Goal: Obtain resource: Download file/media

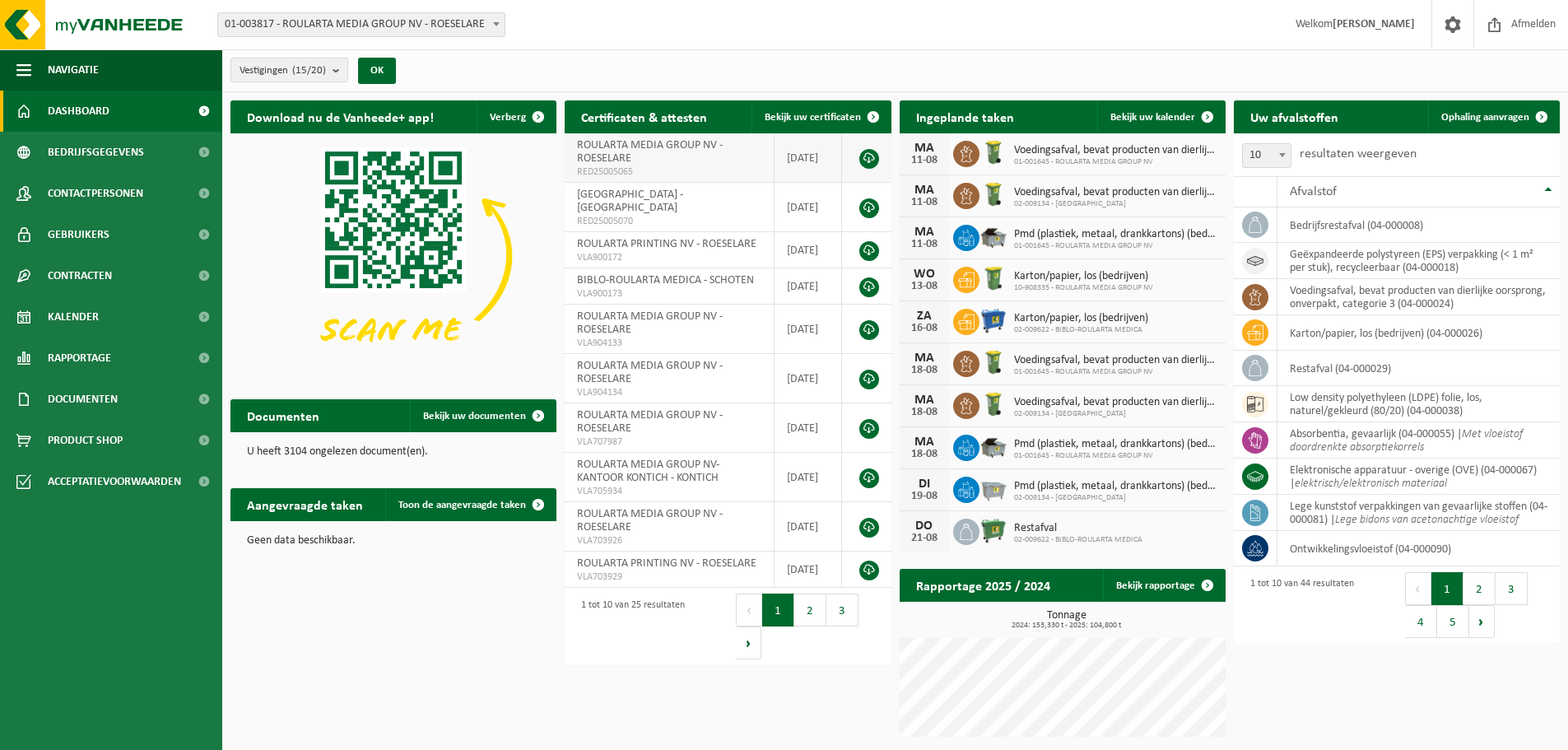
click at [866, 159] on link at bounding box center [869, 159] width 20 height 20
click at [805, 110] on link "Bekijk uw certificaten" at bounding box center [821, 117] width 139 height 33
click at [600, 238] on span "ROULARTA PRINTING NV - ROESELARE" at bounding box center [666, 243] width 180 height 12
click at [704, 251] on span "VLA900172" at bounding box center [669, 257] width 185 height 13
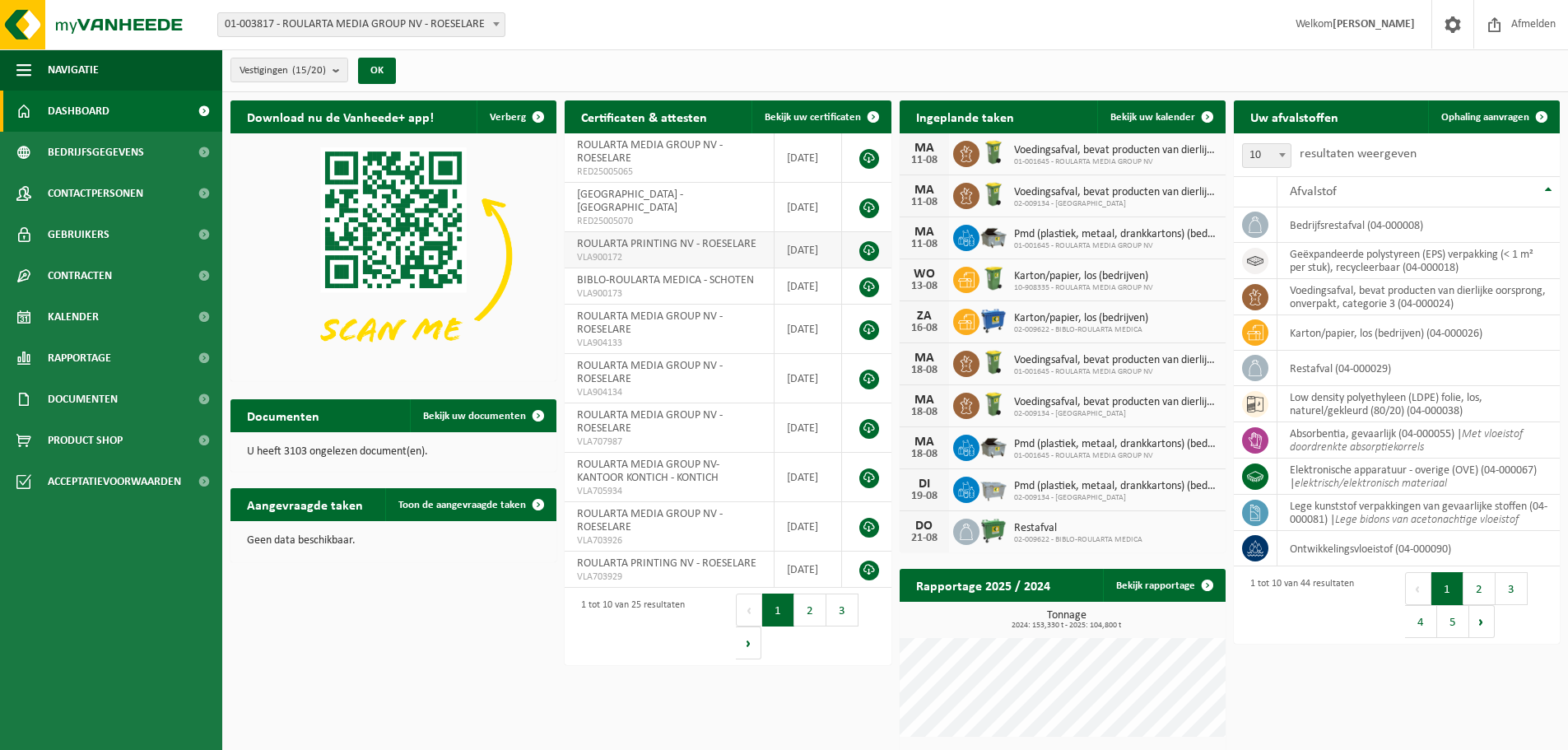
click at [704, 251] on span "VLA900172" at bounding box center [669, 257] width 185 height 13
click at [1138, 588] on link "Bekijk rapportage" at bounding box center [1163, 586] width 121 height 33
click at [103, 270] on span "Contracten" at bounding box center [80, 276] width 64 height 41
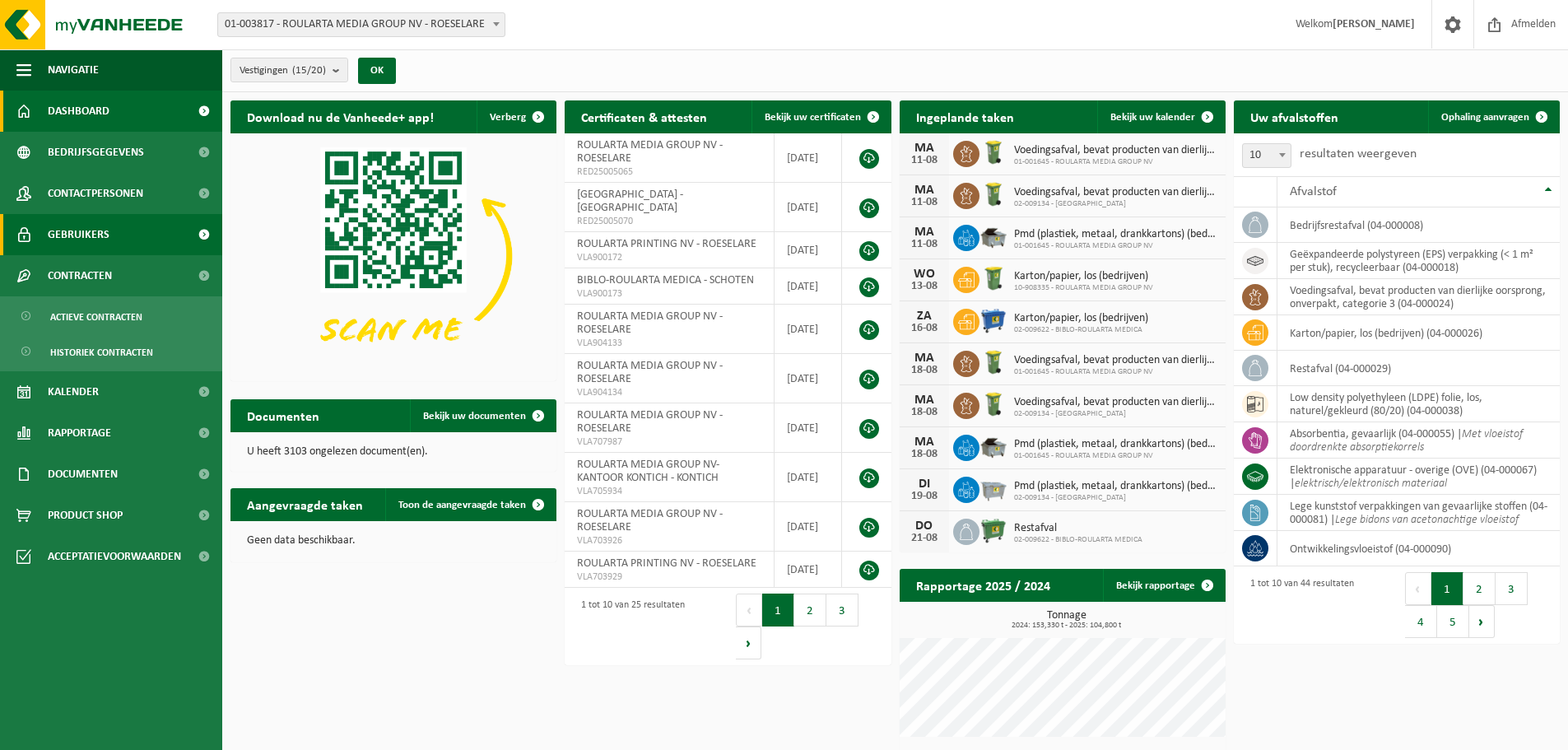
click at [128, 241] on link "Gebruikers" at bounding box center [111, 234] width 222 height 41
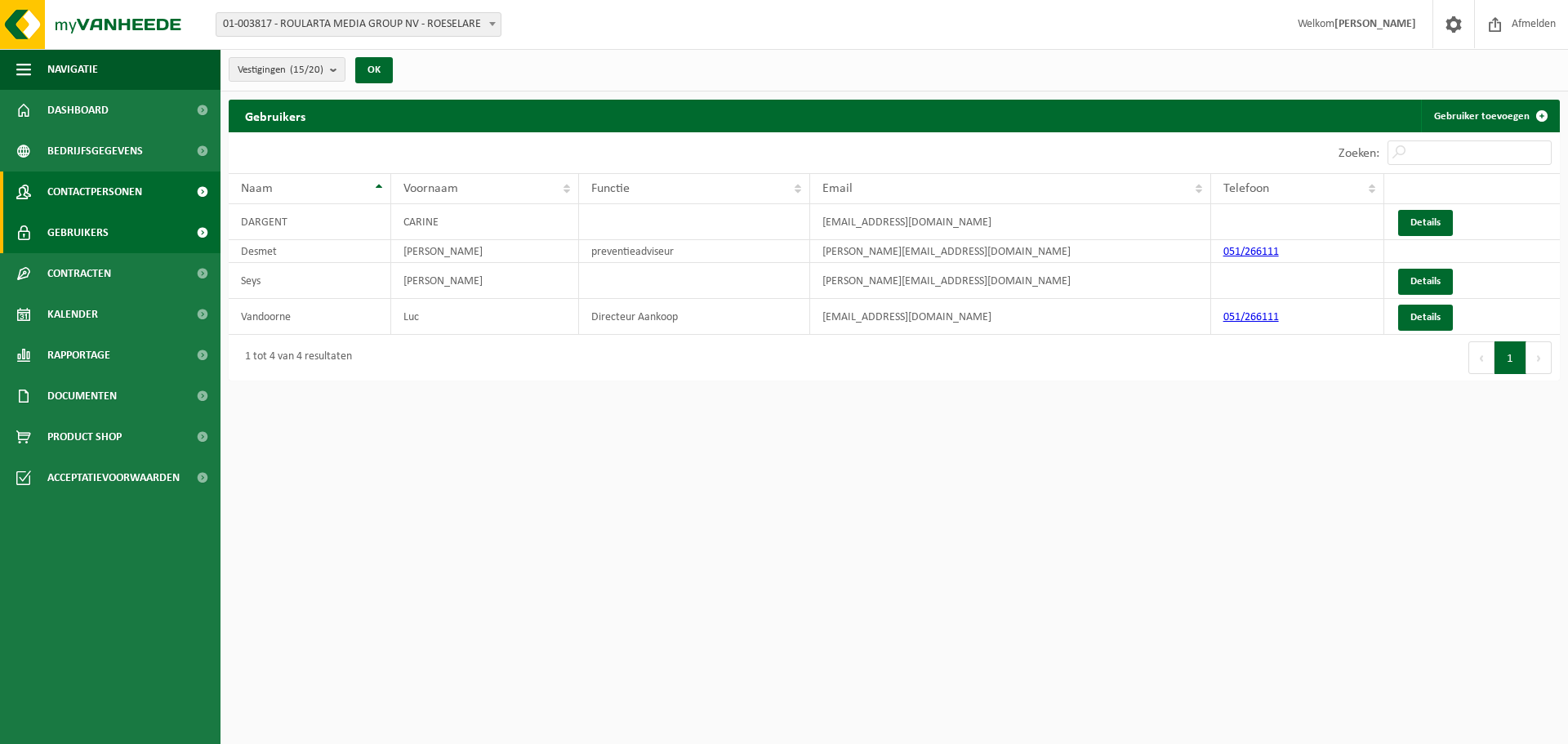
click at [119, 201] on span "Contactpersonen" at bounding box center [95, 192] width 95 height 41
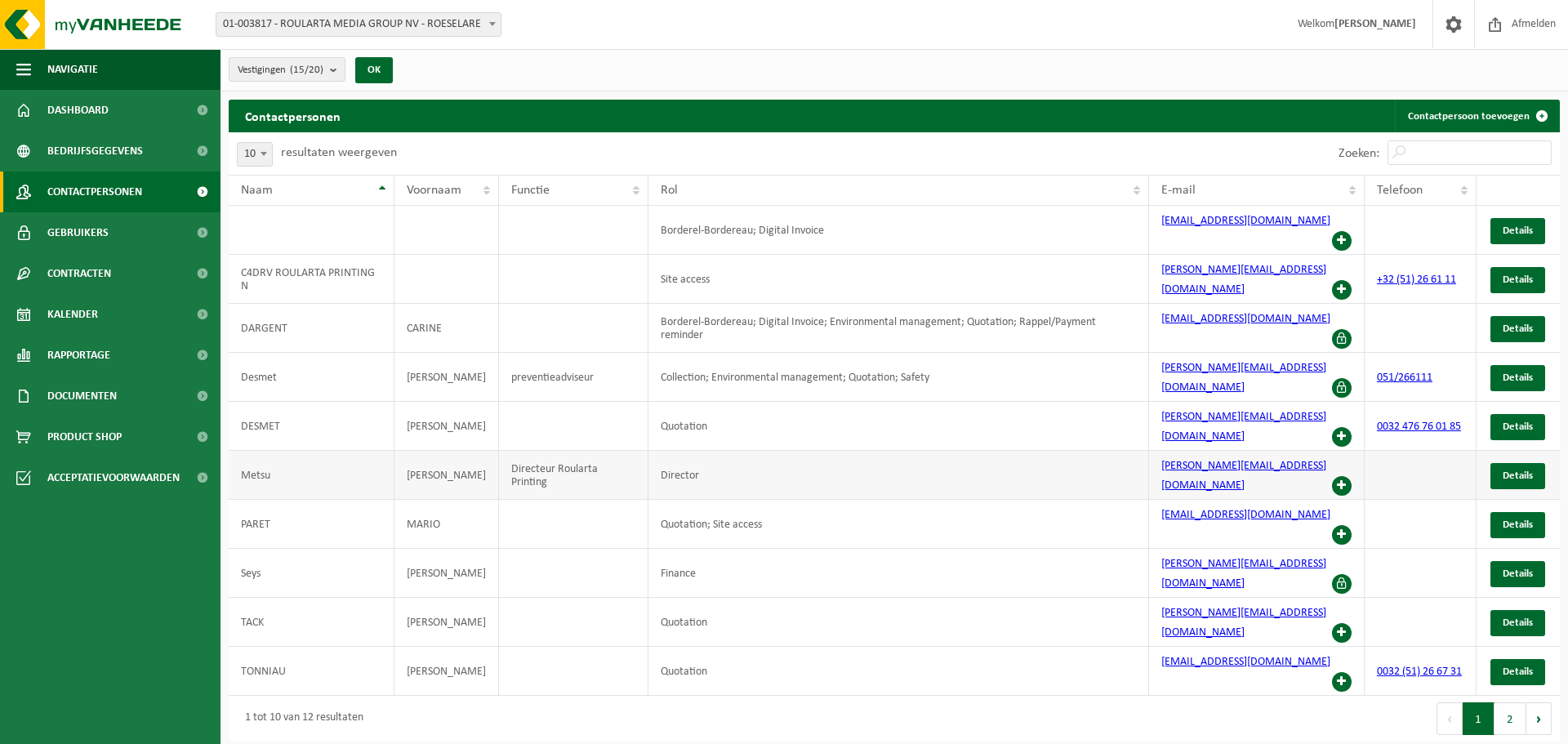
click at [1339, 476] on span at bounding box center [1341, 486] width 20 height 20
click at [76, 156] on span "Bedrijfsgegevens" at bounding box center [95, 151] width 96 height 41
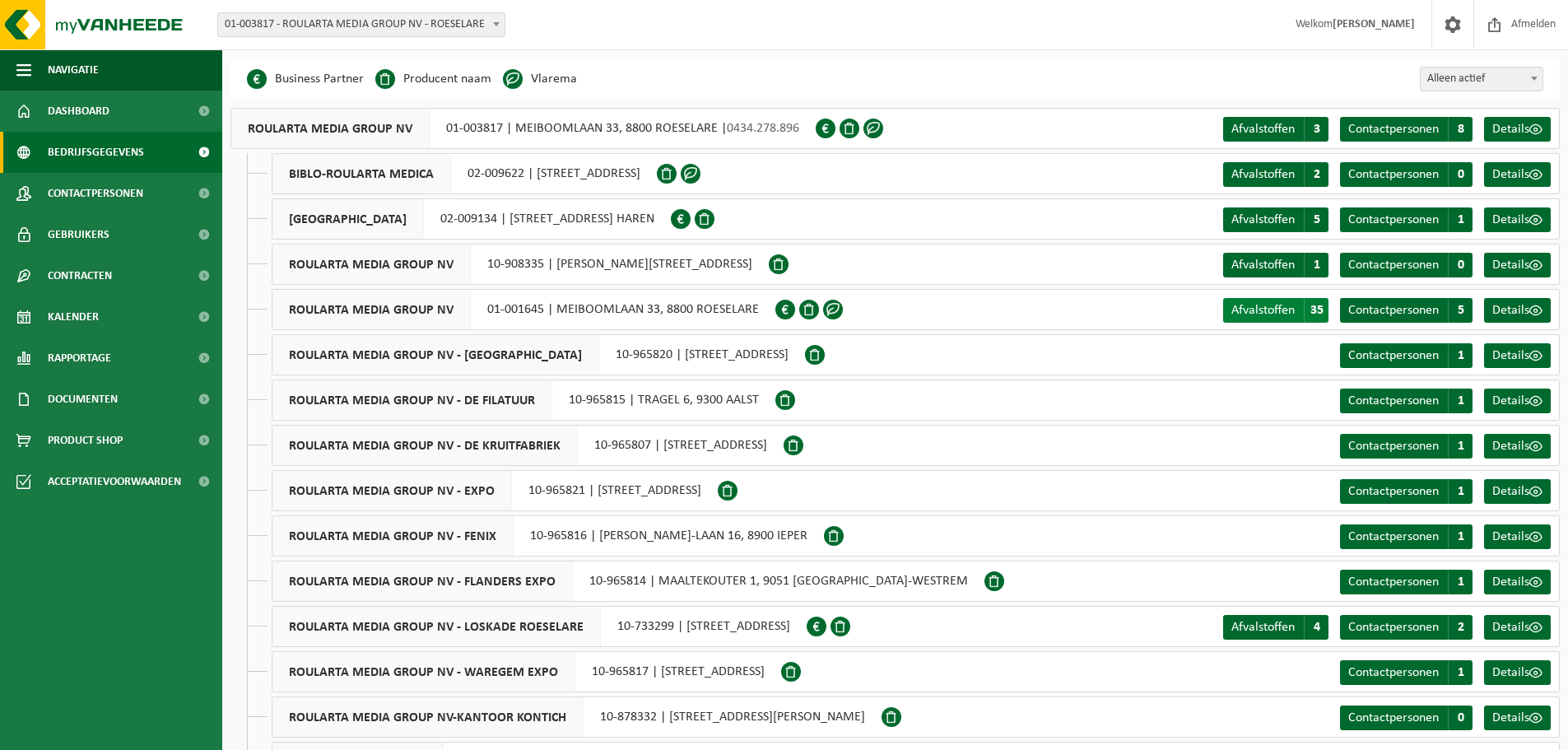
click at [1260, 301] on link "Afvalstoffen A 35" at bounding box center [1276, 310] width 106 height 25
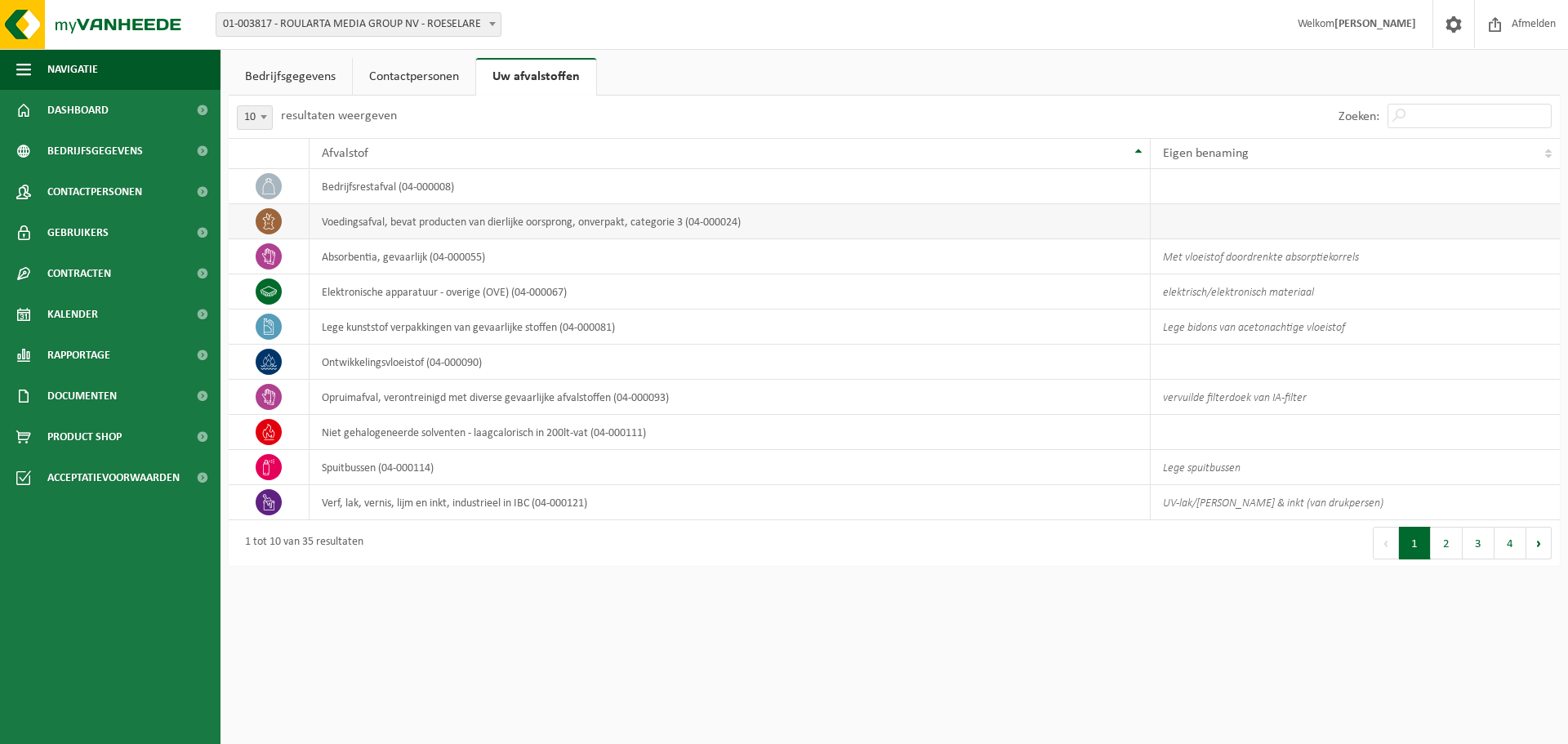
click at [531, 228] on td "voedingsafval, bevat producten van dierlijke oorsprong, onverpakt, categorie 3 …" at bounding box center [730, 221] width 841 height 35
click at [268, 224] on icon at bounding box center [268, 221] width 16 height 16
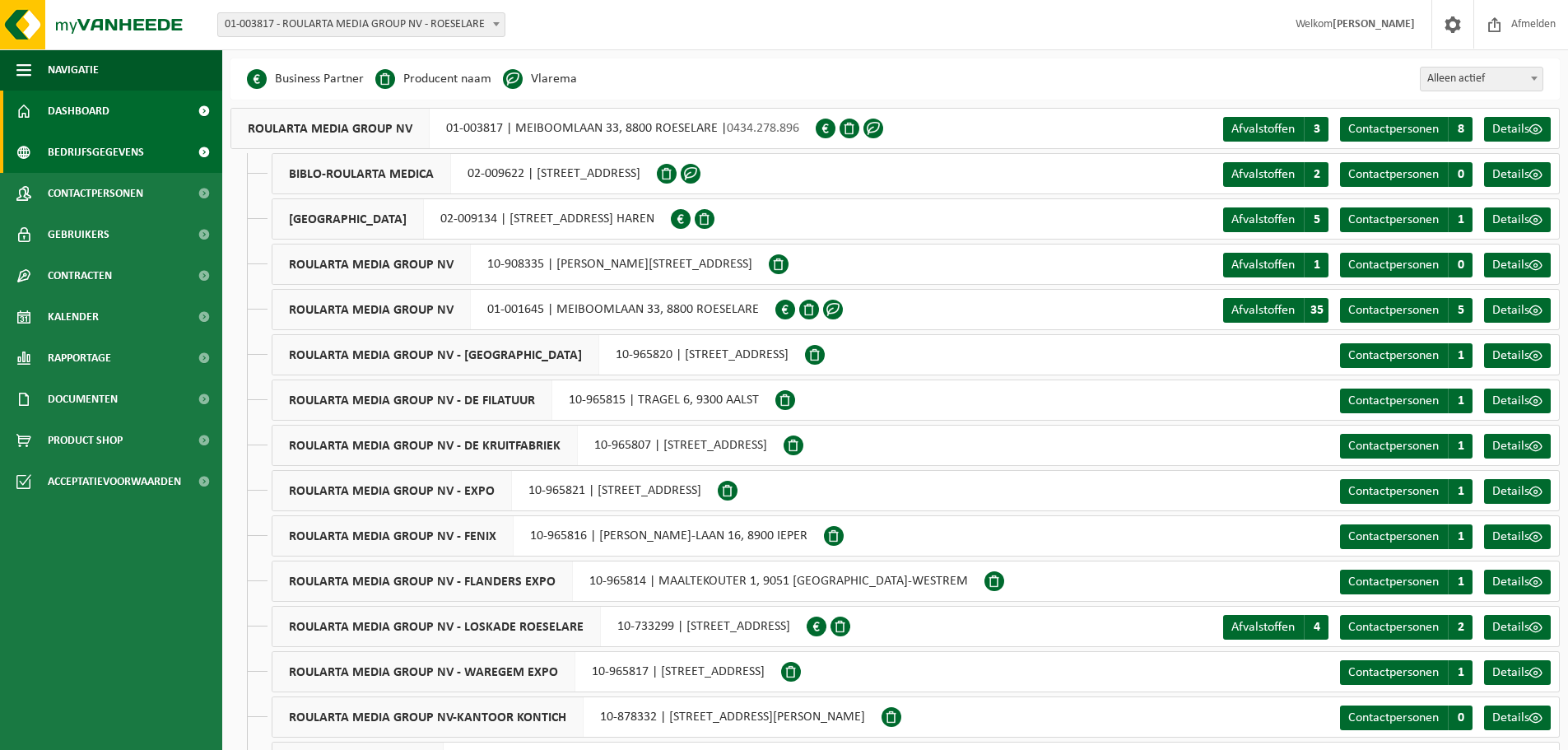
click at [95, 121] on span "Dashboard" at bounding box center [78, 111] width 62 height 41
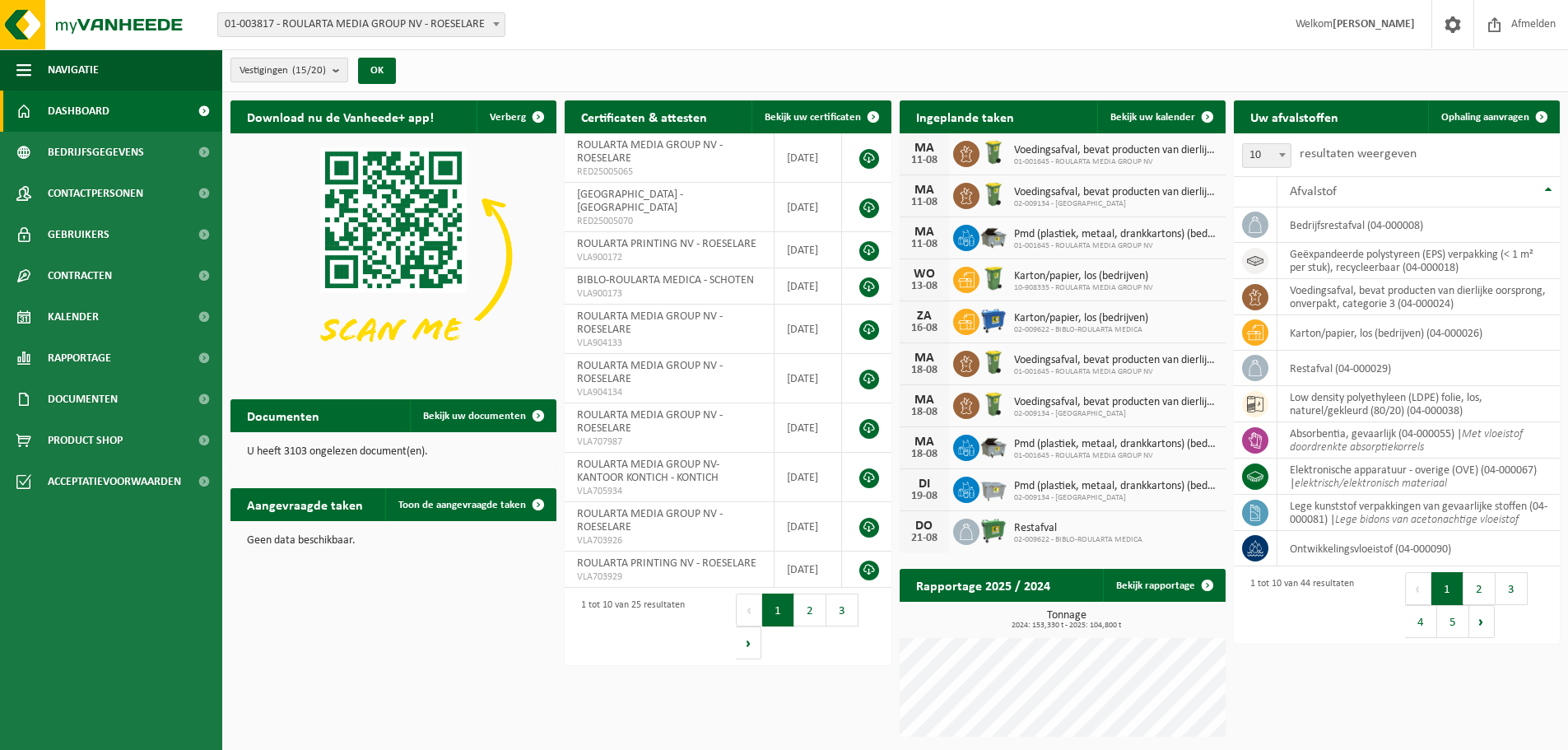
click at [340, 73] on b "submit" at bounding box center [340, 70] width 15 height 23
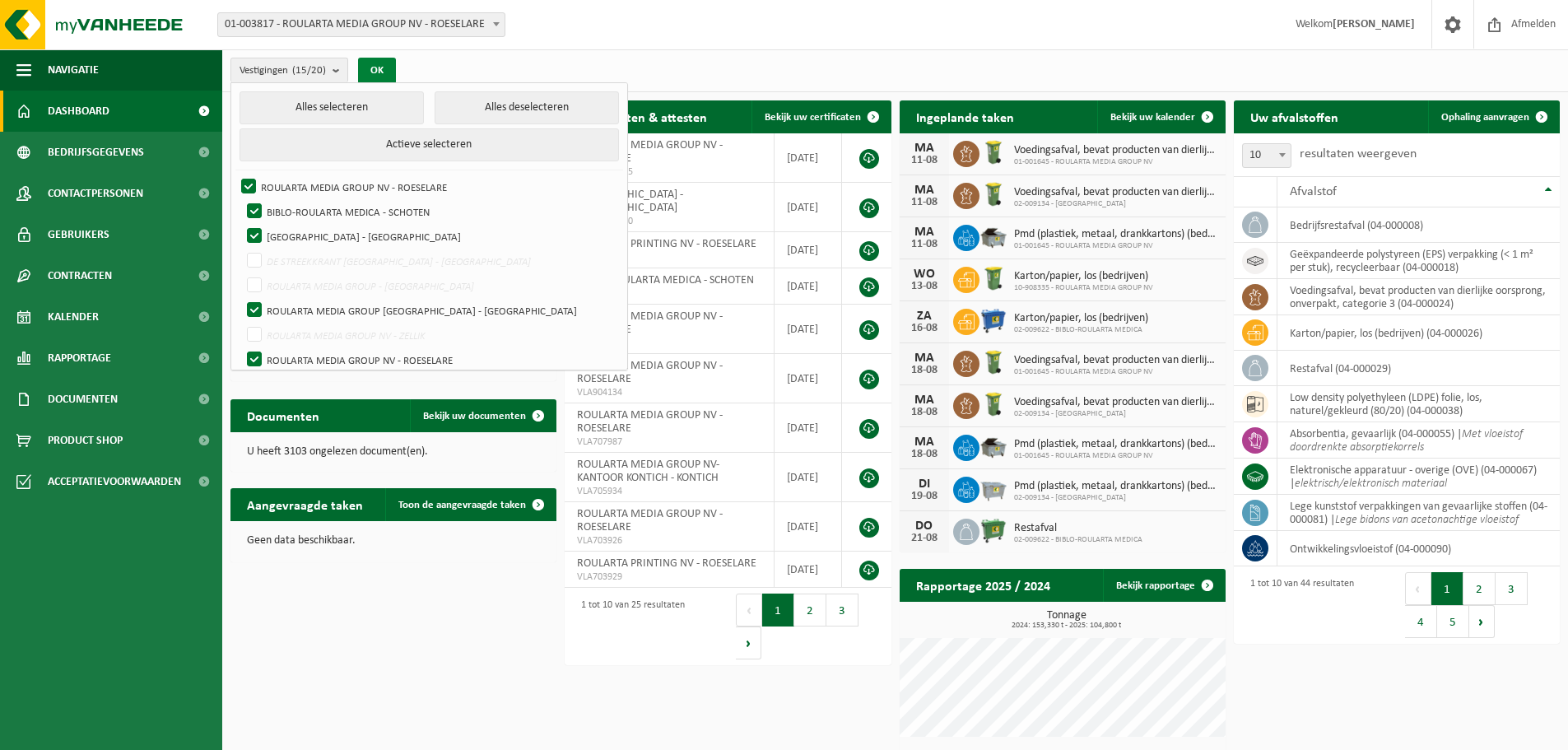
click at [378, 72] on button "OK" at bounding box center [377, 71] width 38 height 26
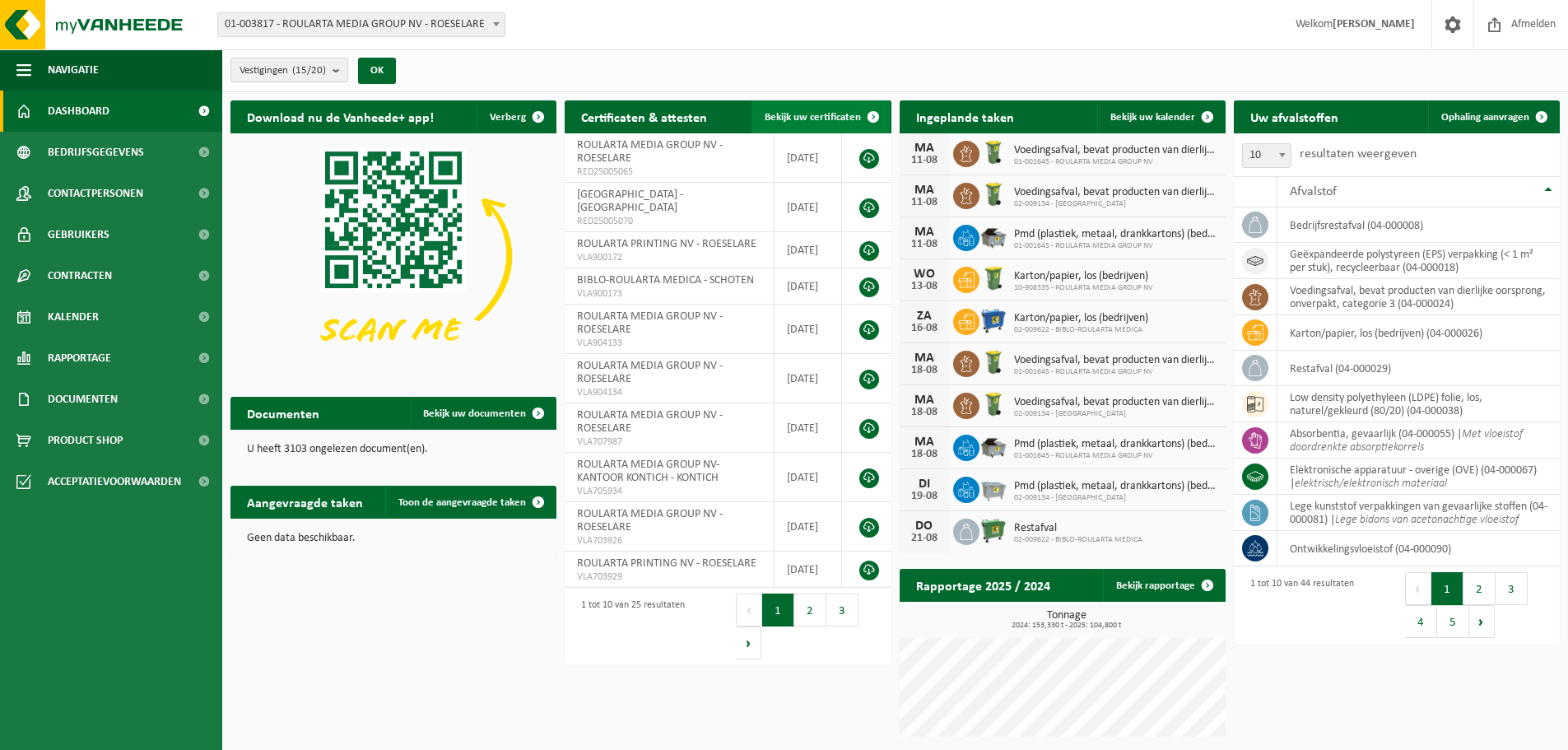
click at [808, 112] on span "Bekijk uw certificaten" at bounding box center [812, 117] width 97 height 11
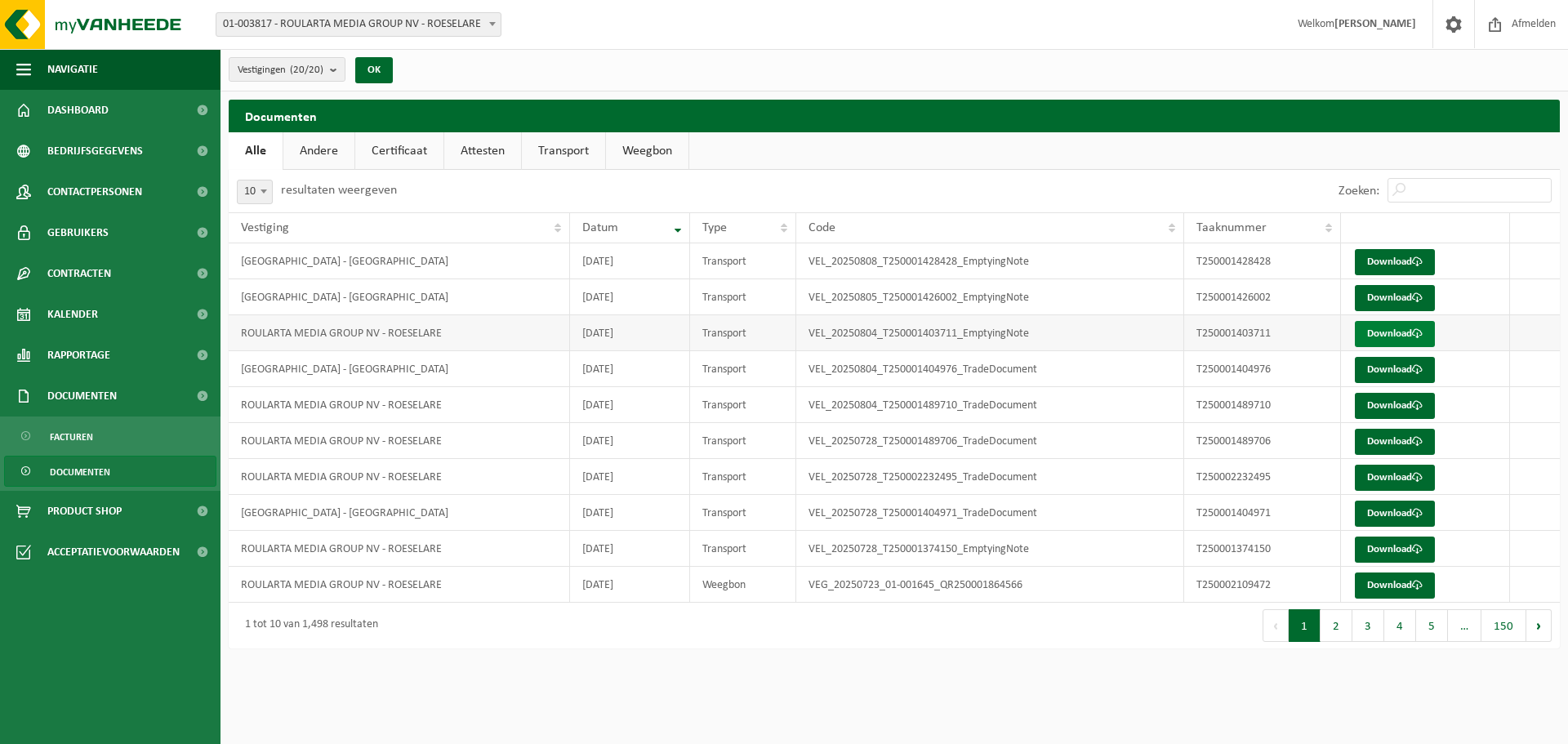
click at [1383, 332] on link "Download" at bounding box center [1395, 334] width 80 height 26
click at [337, 154] on link "Andere" at bounding box center [318, 151] width 71 height 38
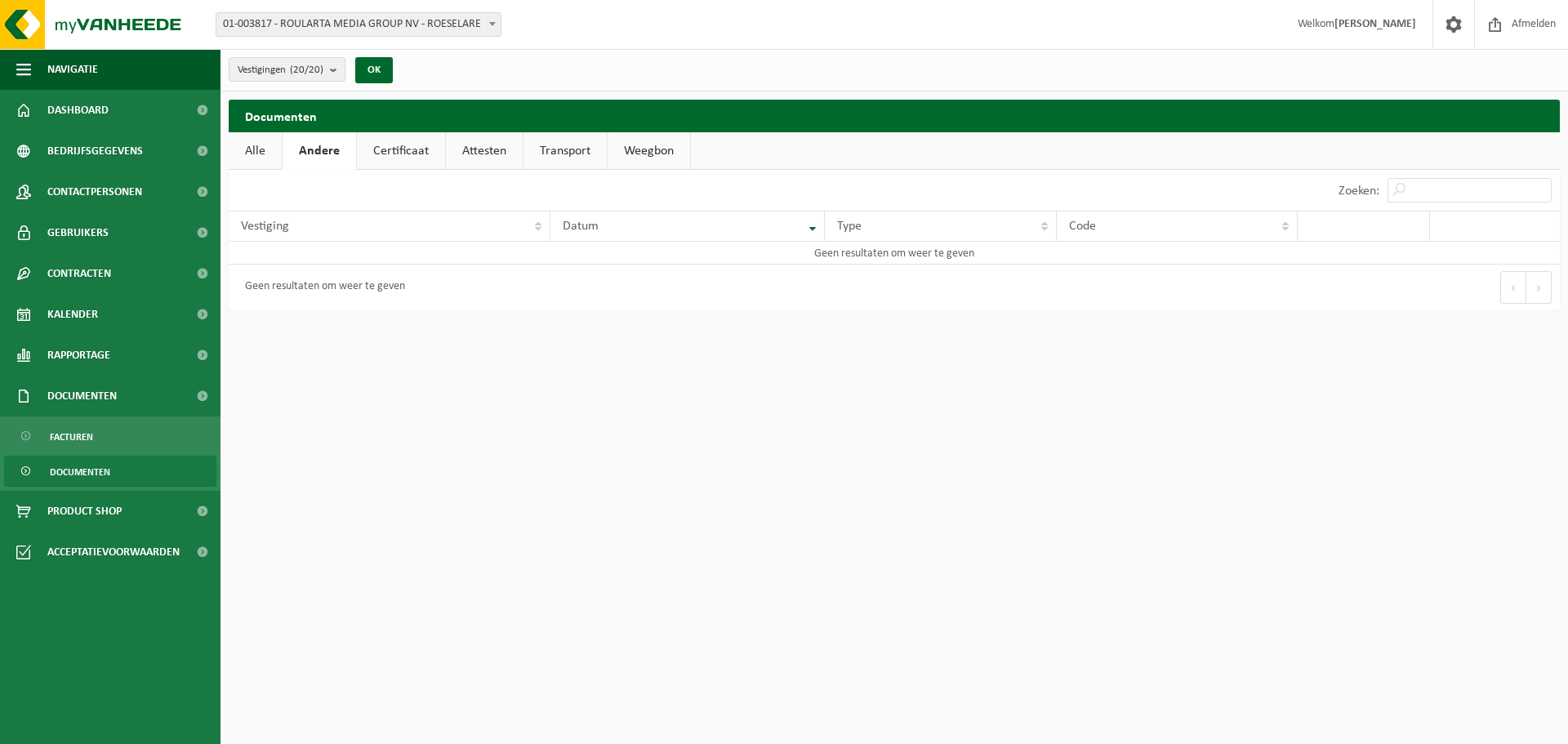
click at [399, 159] on link "Certificaat" at bounding box center [401, 151] width 88 height 38
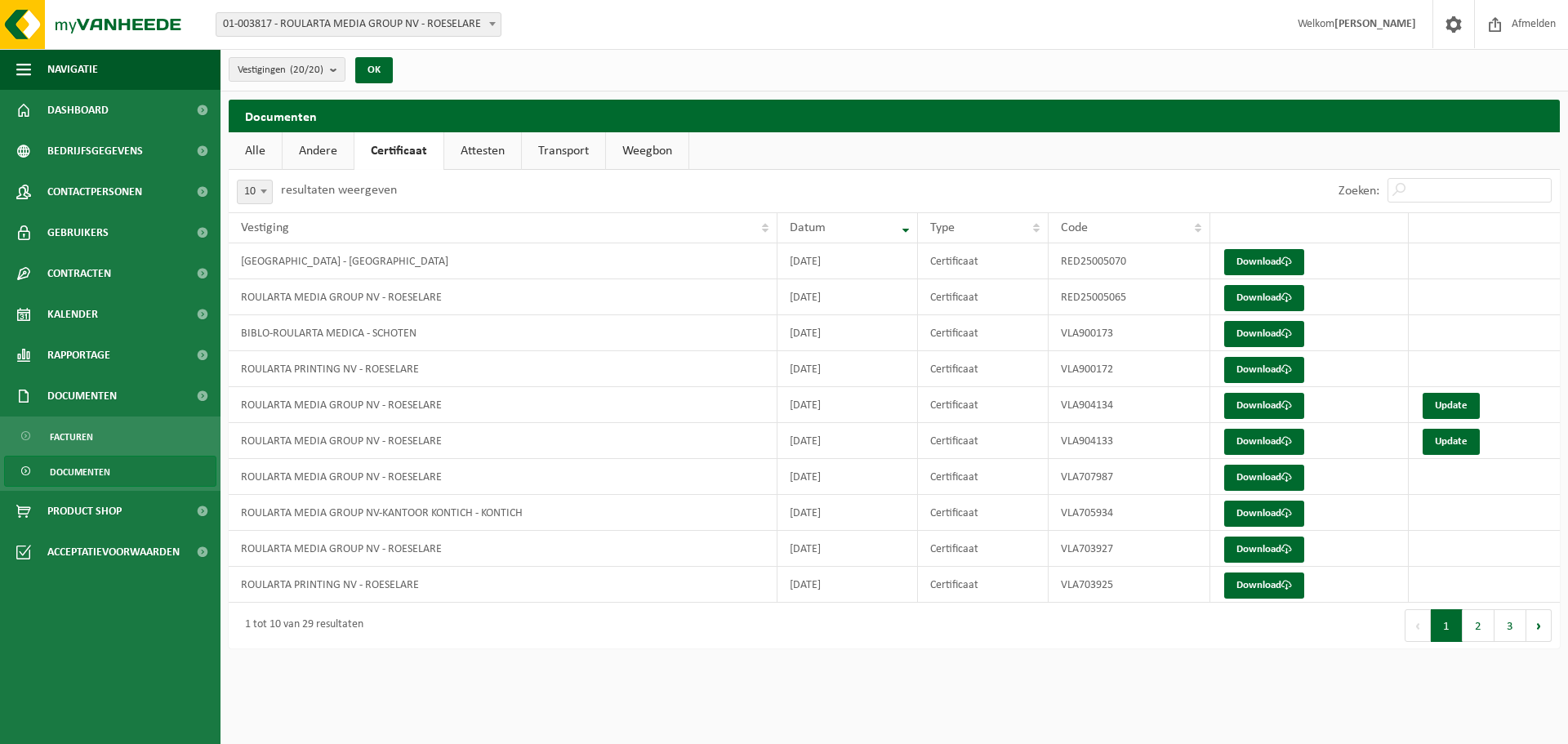
click at [481, 160] on link "Attesten" at bounding box center [483, 151] width 77 height 38
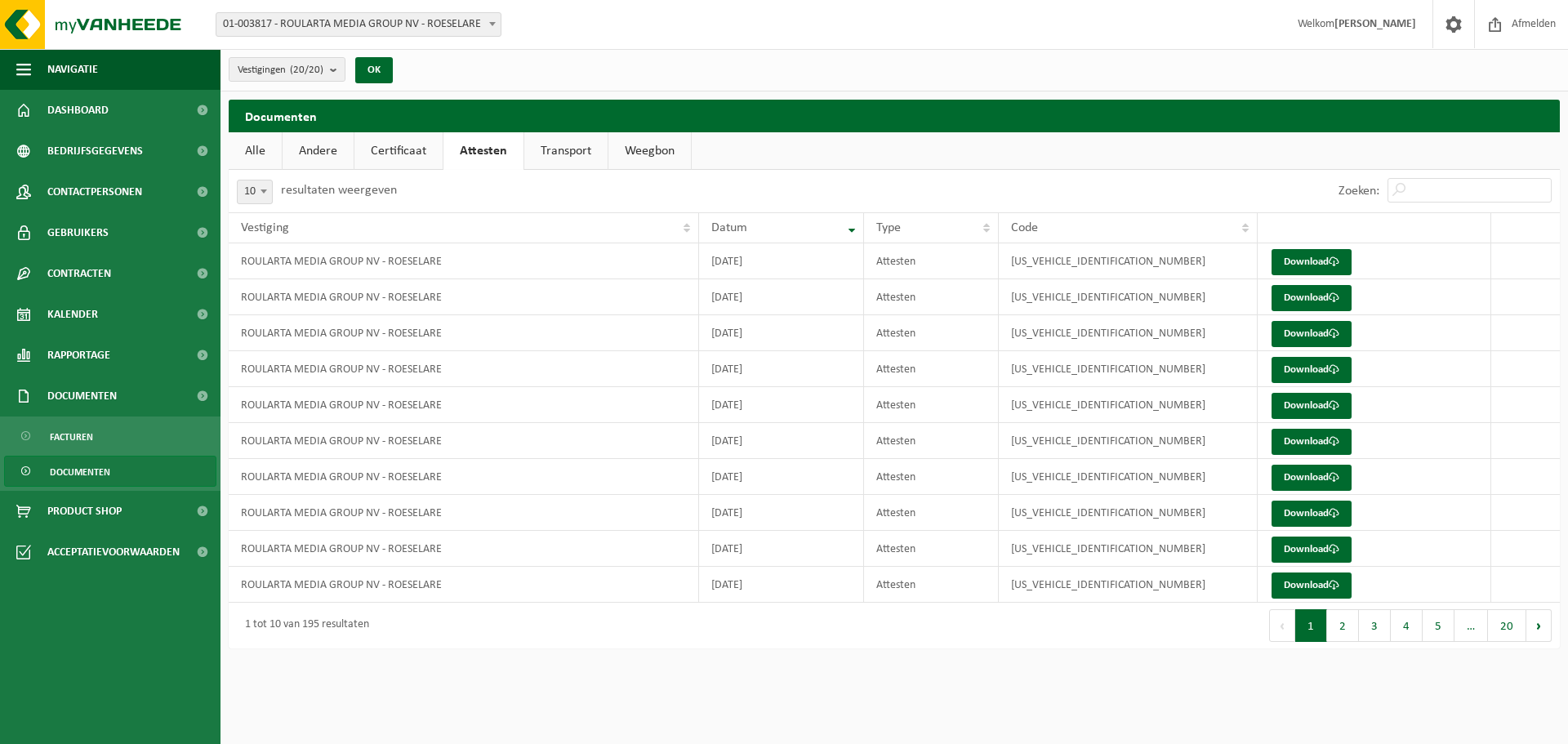
click at [549, 157] on link "Transport" at bounding box center [566, 151] width 83 height 38
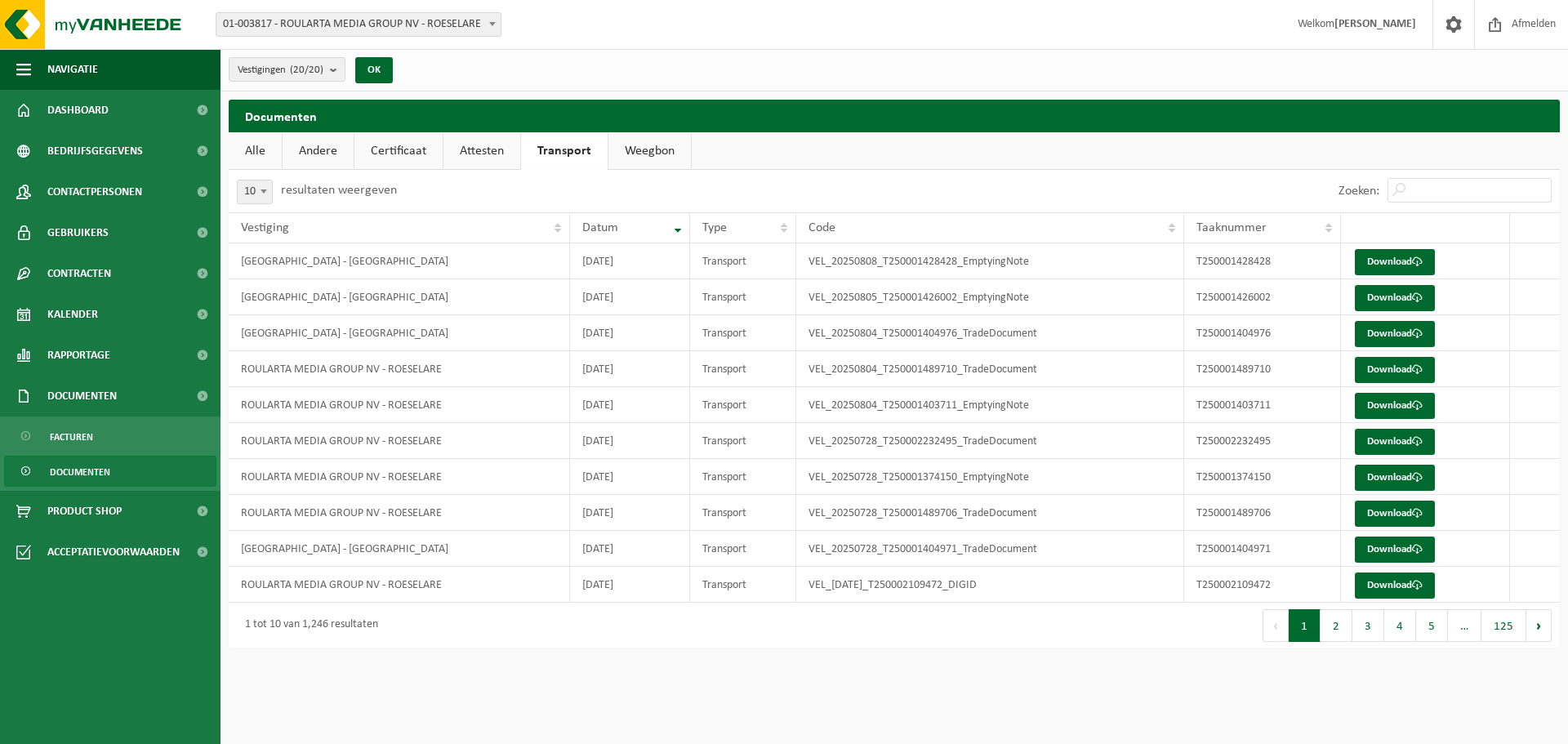
click at [633, 160] on link "Weegbon" at bounding box center [649, 151] width 83 height 38
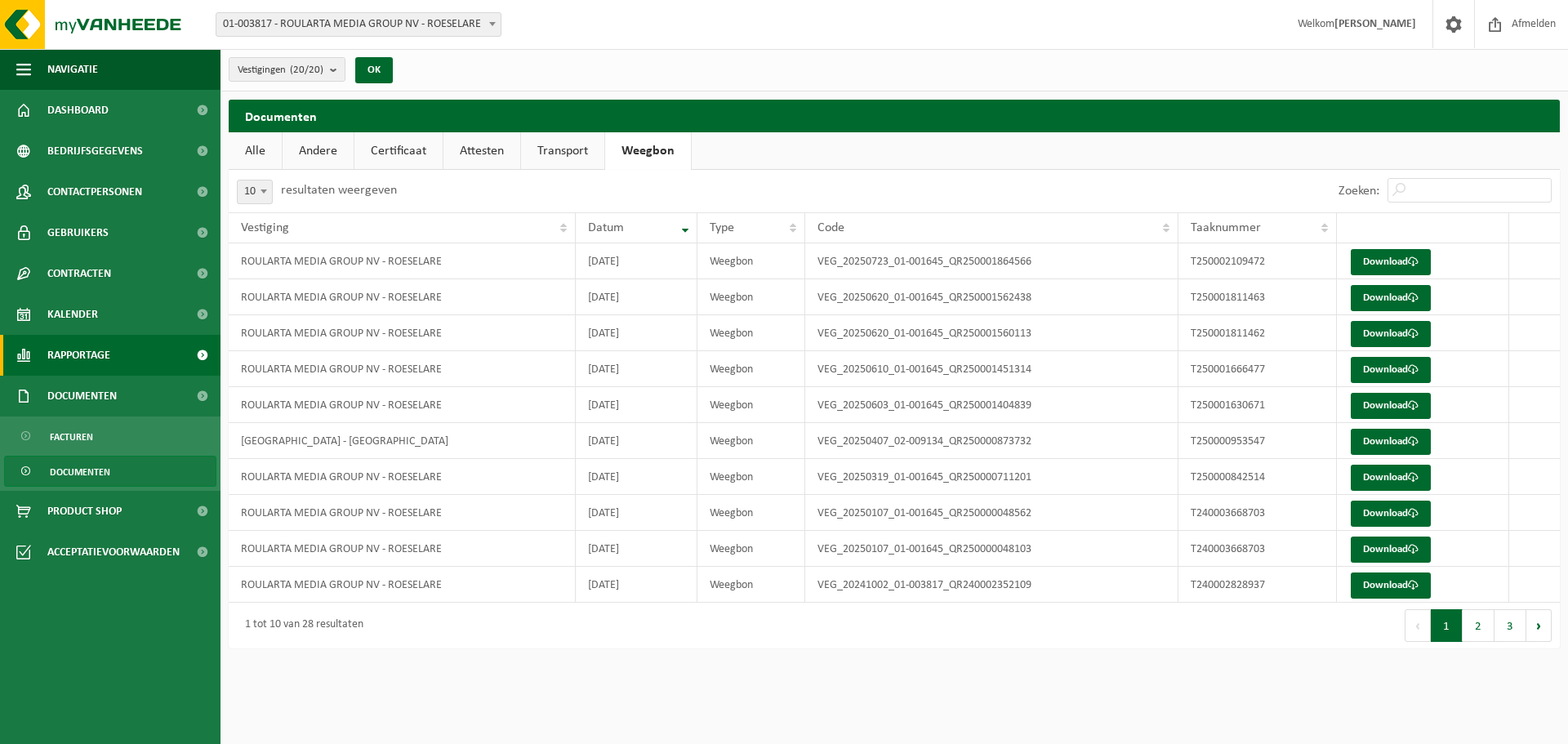
click at [139, 347] on link "Rapportage" at bounding box center [110, 355] width 220 height 41
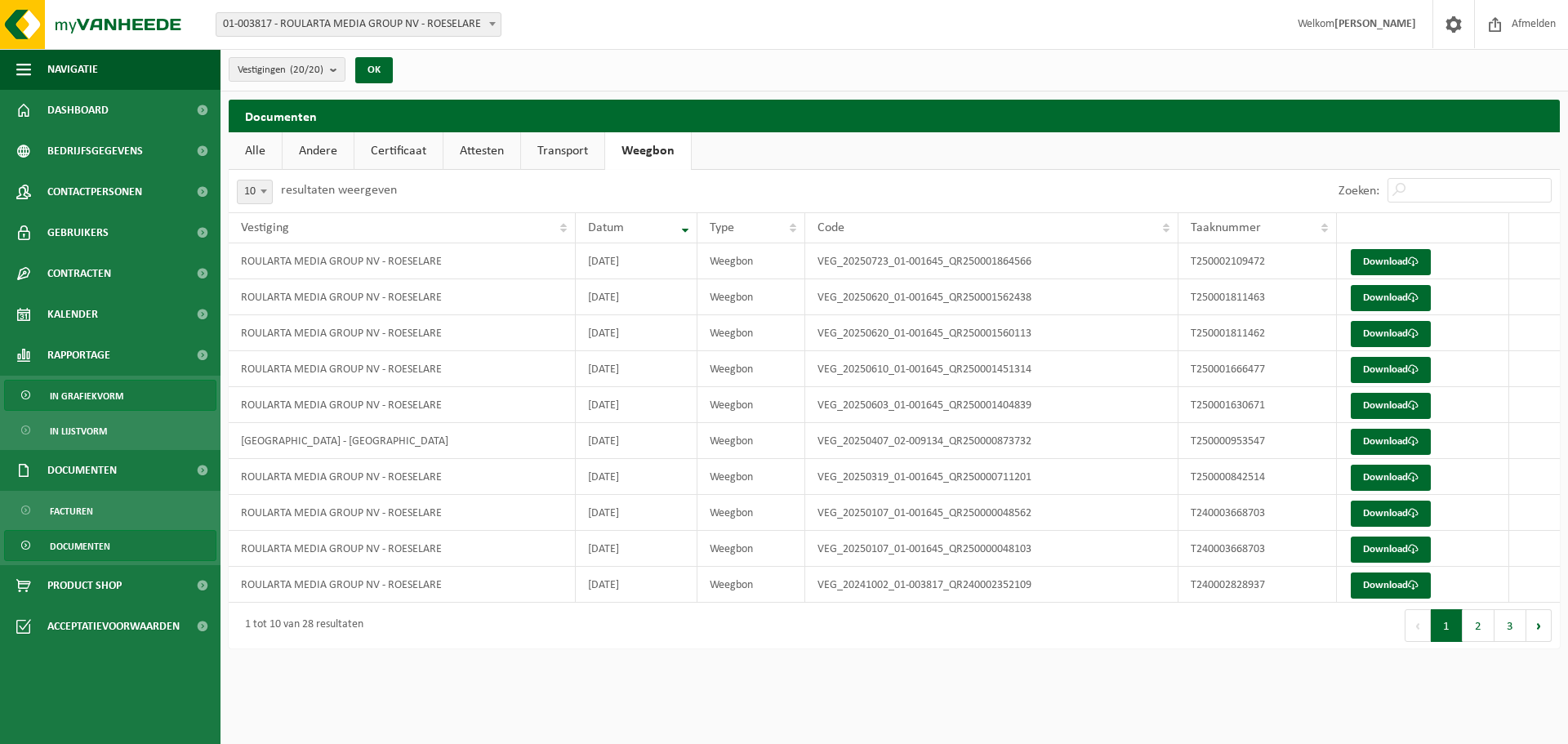
click at [124, 399] on link "In grafiekvorm" at bounding box center [110, 395] width 212 height 31
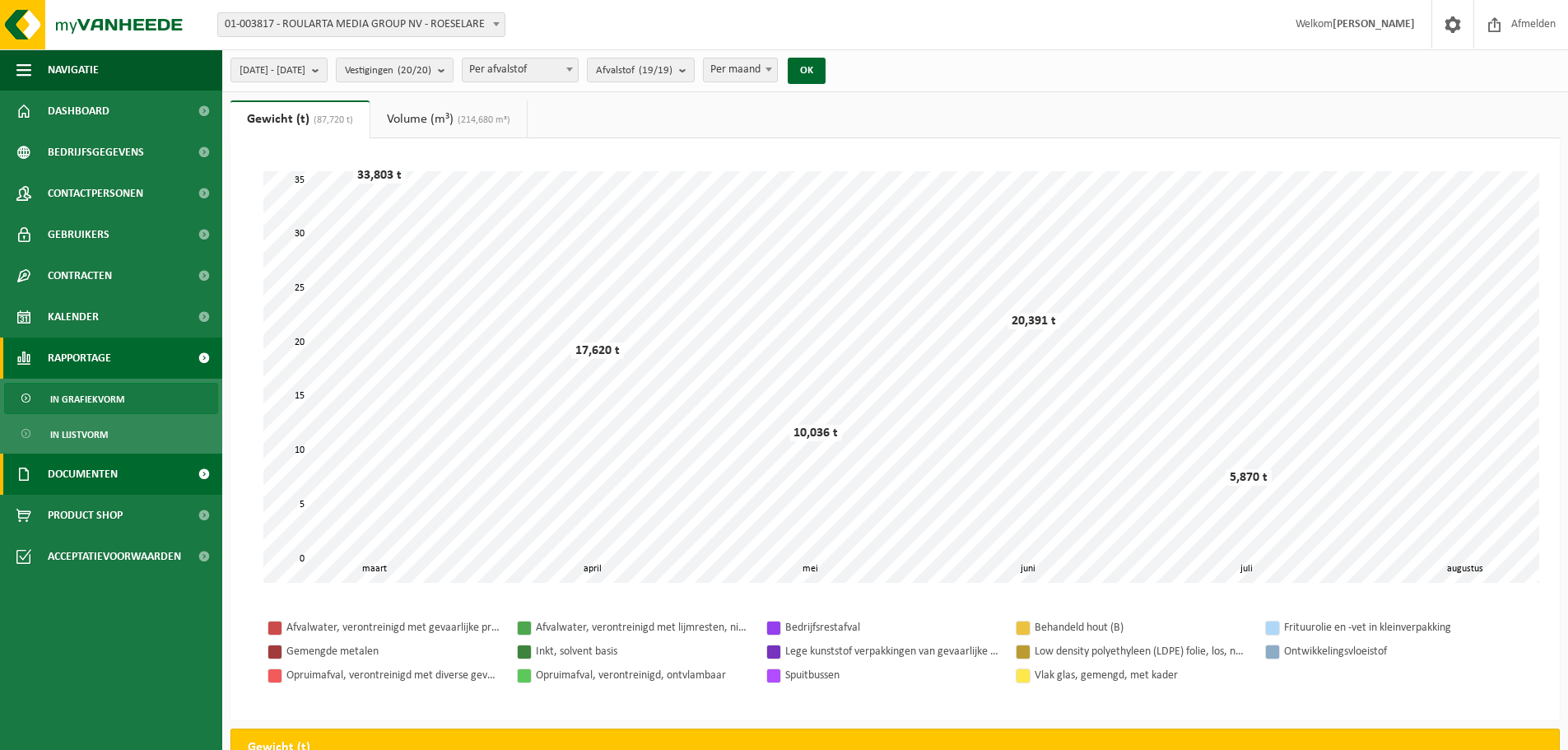
click at [128, 473] on link "Documenten" at bounding box center [111, 474] width 222 height 41
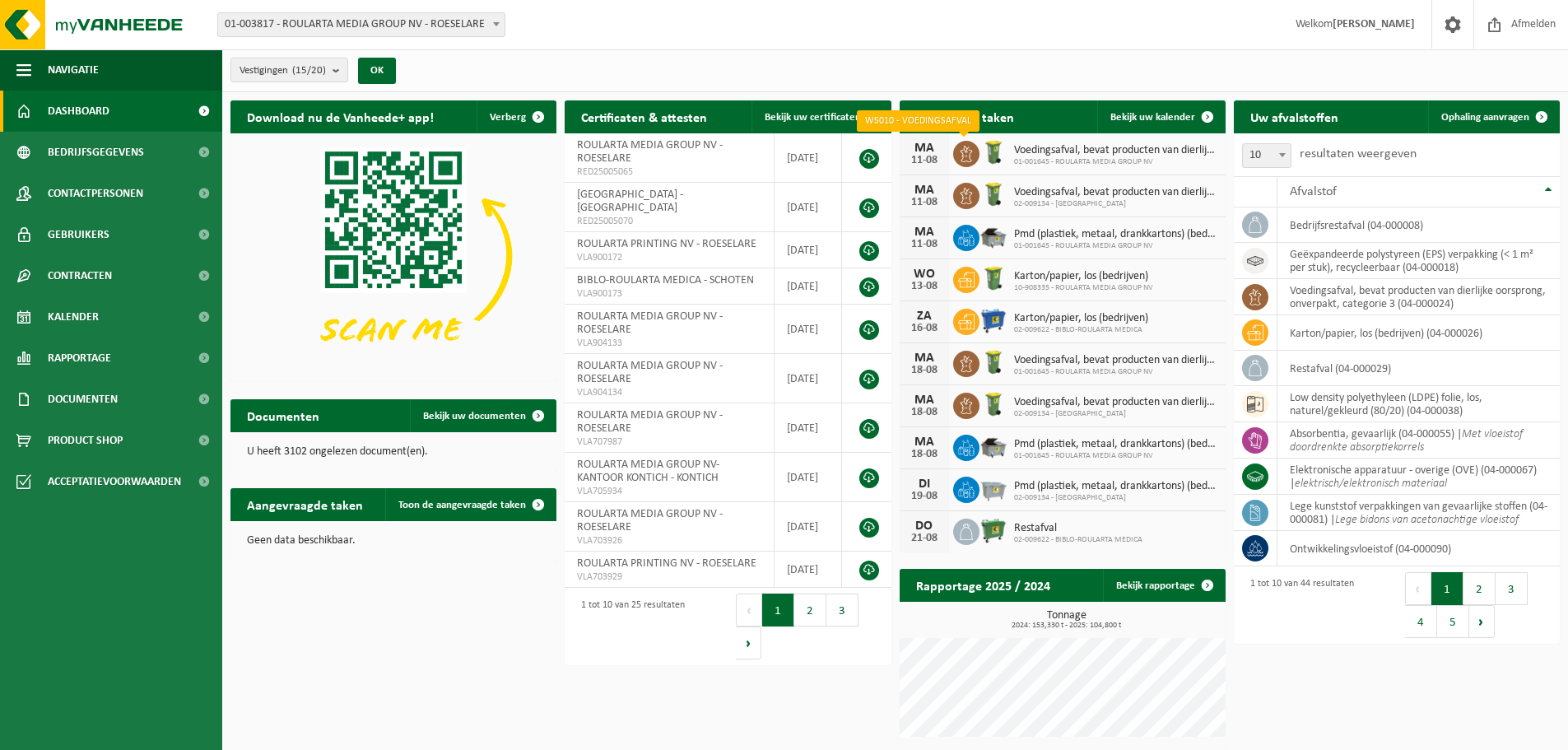
click at [962, 161] on icon at bounding box center [965, 154] width 12 height 17
click at [995, 159] on img at bounding box center [993, 153] width 28 height 28
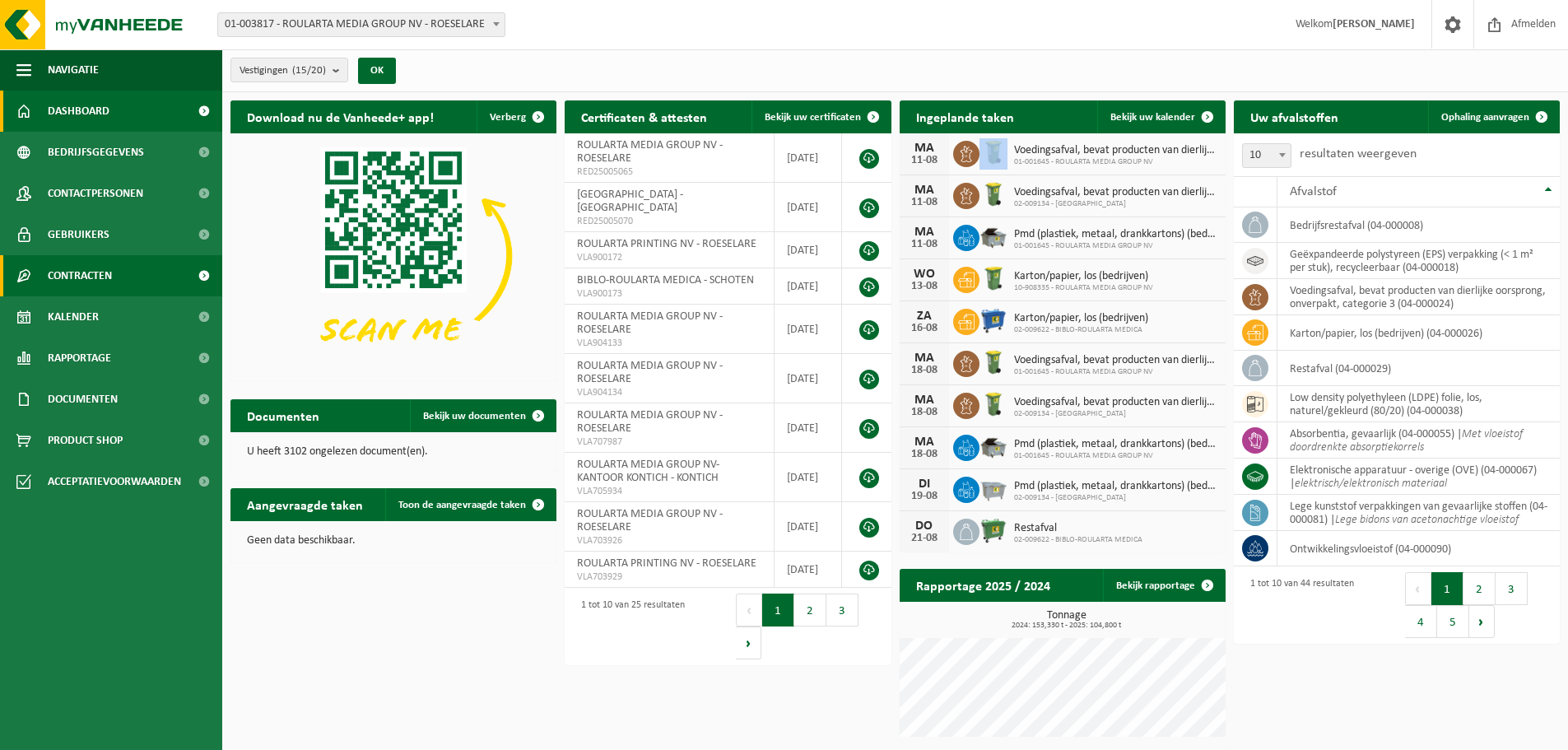
click at [143, 272] on link "Contracten" at bounding box center [111, 276] width 222 height 41
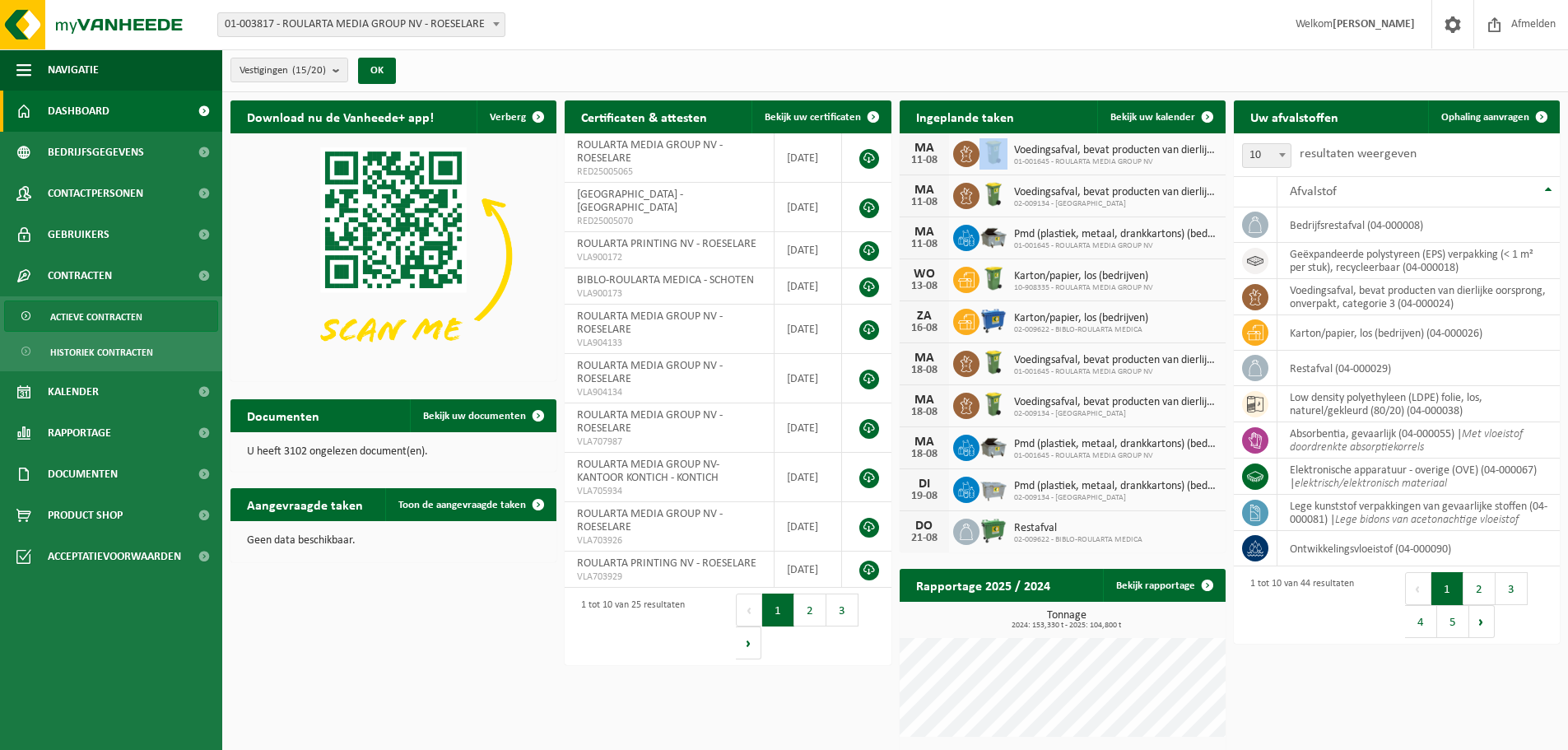
click at [124, 311] on span "Actieve contracten" at bounding box center [97, 317] width 92 height 31
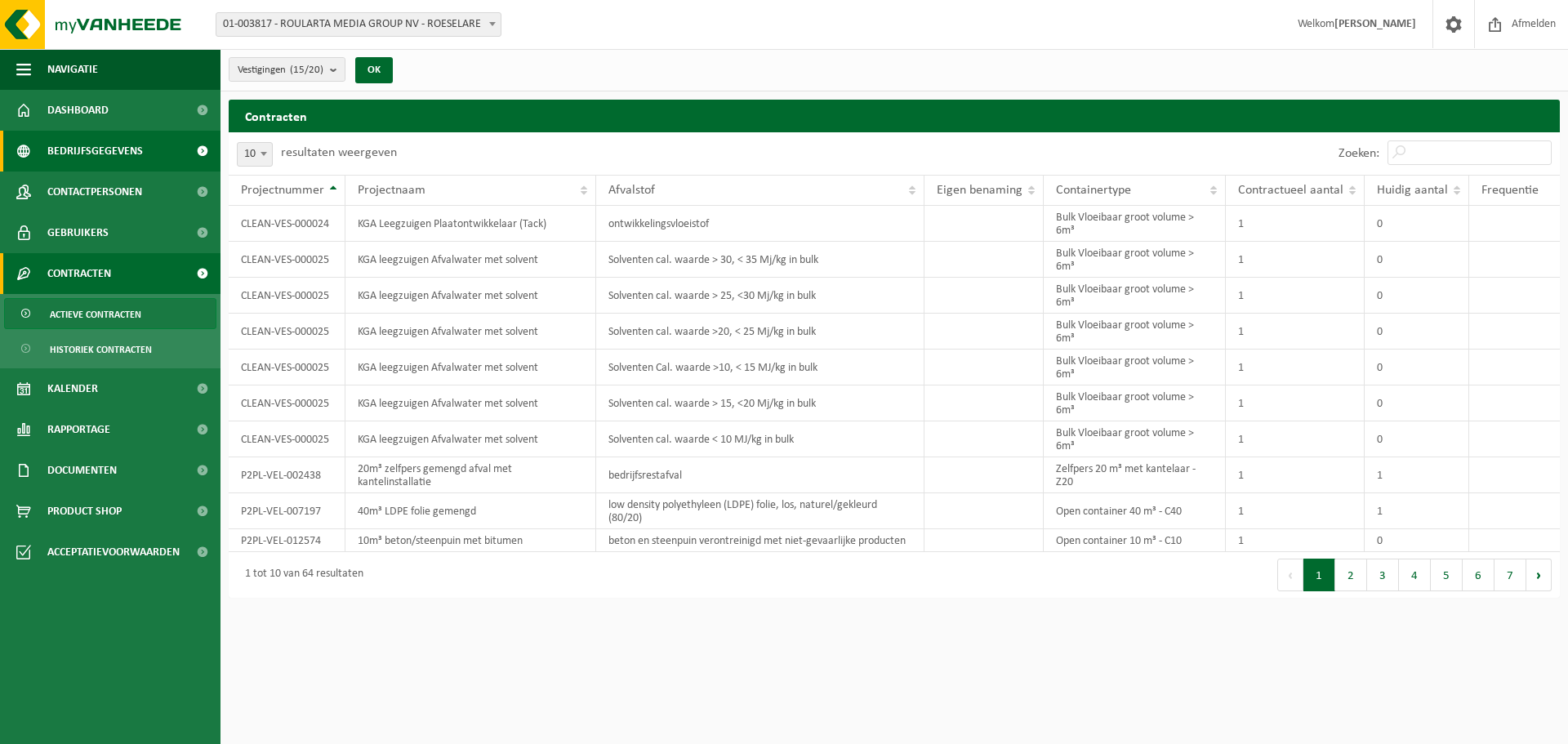
click at [97, 145] on span "Bedrijfsgegevens" at bounding box center [95, 151] width 96 height 41
